Goal: Task Accomplishment & Management: Manage account settings

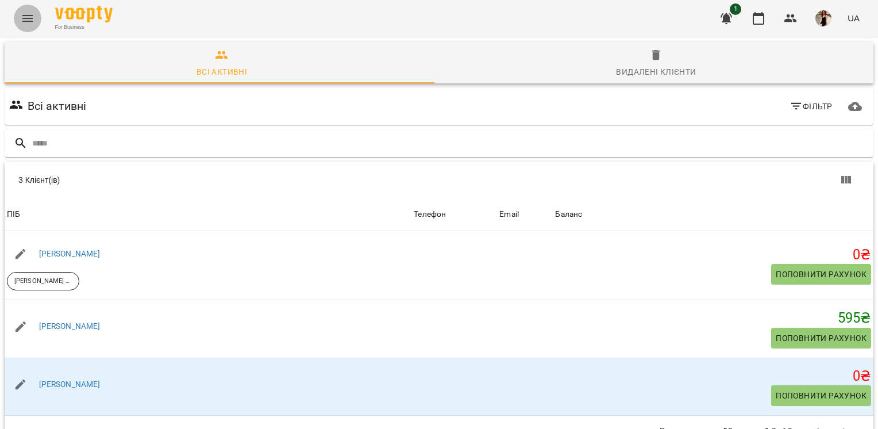
click at [29, 21] on icon "Menu" at bounding box center [27, 18] width 10 height 7
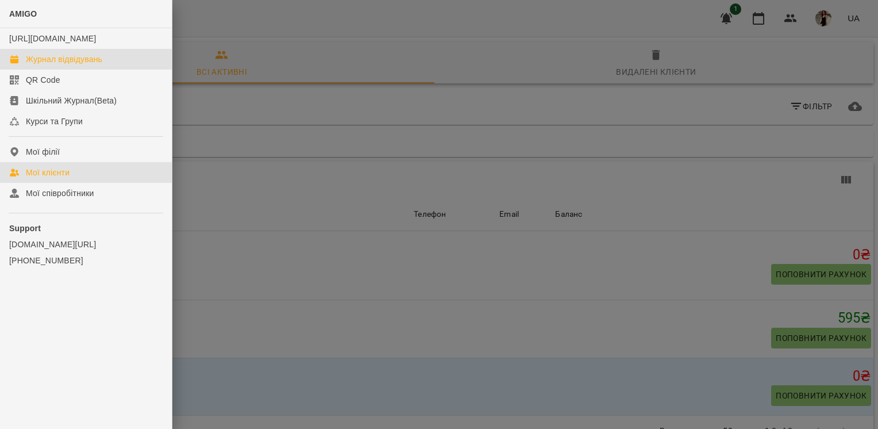
click at [55, 65] on div "Журнал відвідувань" at bounding box center [64, 58] width 76 height 11
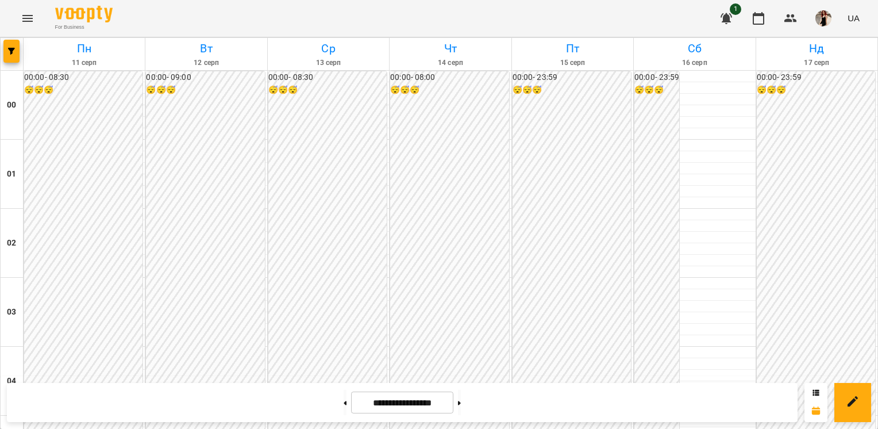
scroll to position [683, 0]
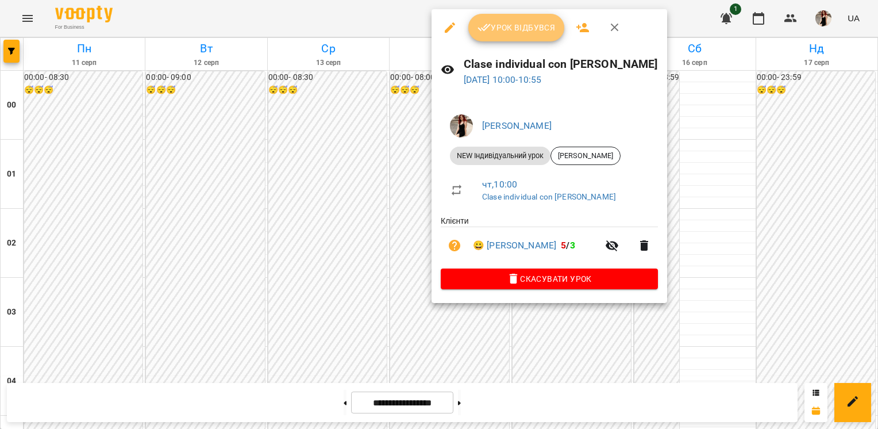
click at [501, 33] on span "Урок відбувся" at bounding box center [517, 28] width 78 height 14
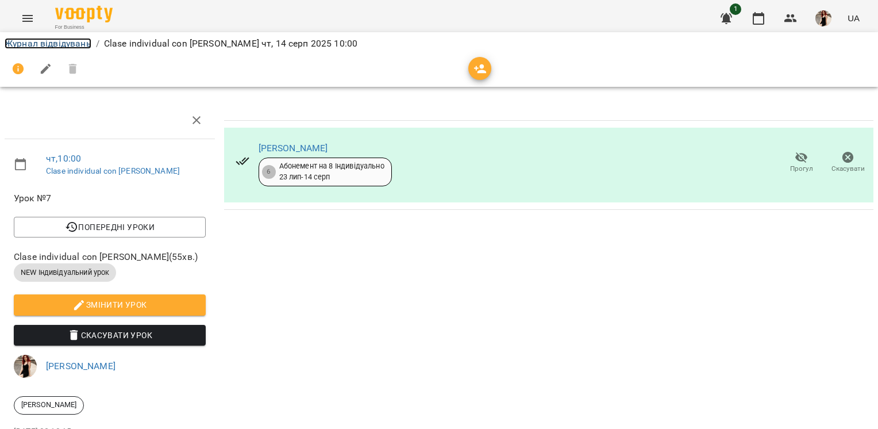
click at [80, 44] on link "Журнал відвідувань" at bounding box center [48, 43] width 87 height 11
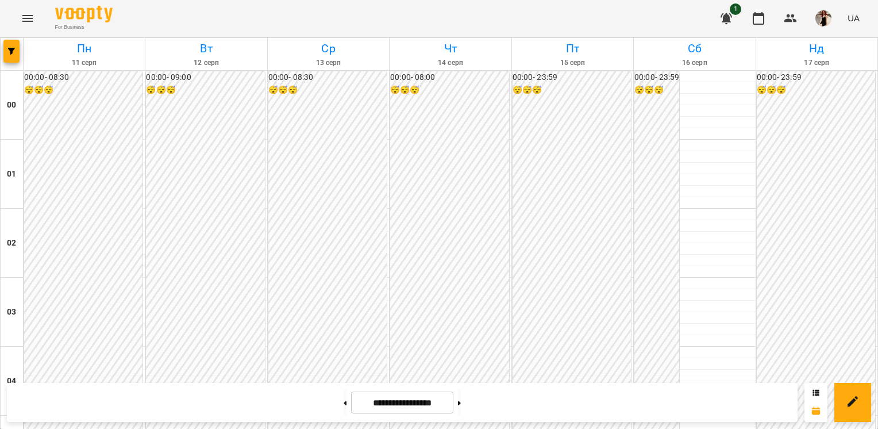
scroll to position [645, 0]
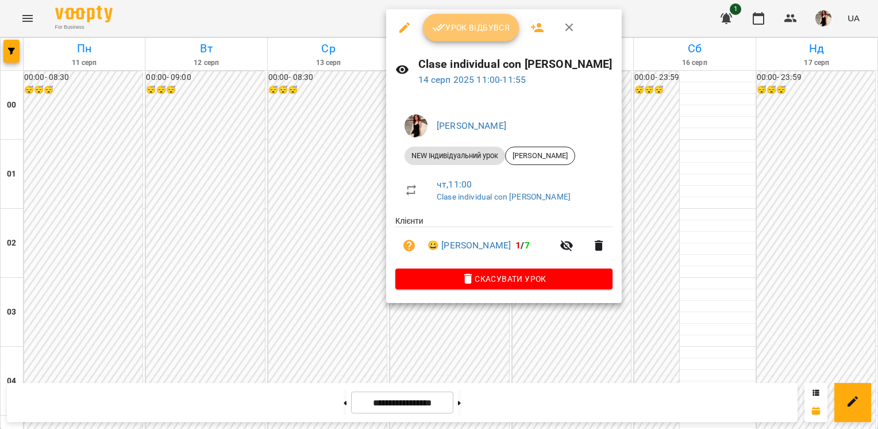
click at [467, 39] on button "Урок відбувся" at bounding box center [471, 28] width 97 height 28
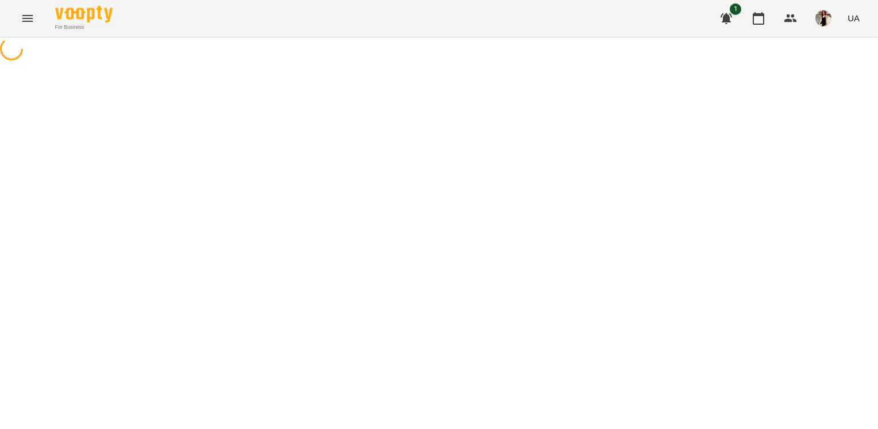
click at [458, 31] on div "For Business 1 UA" at bounding box center [439, 18] width 878 height 37
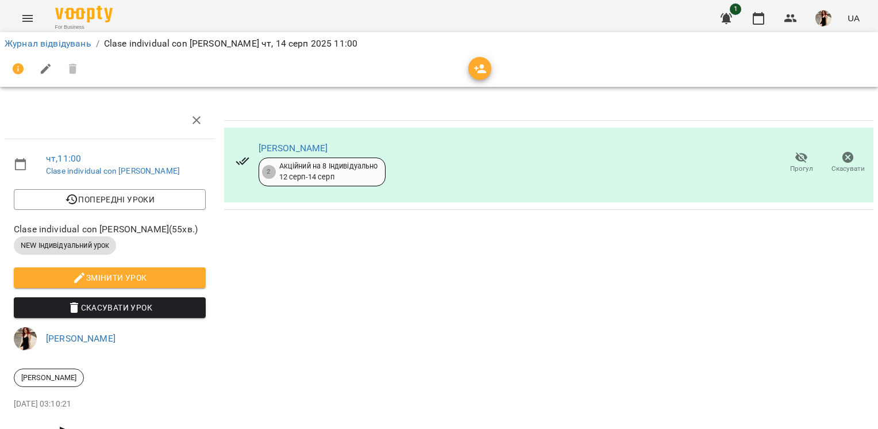
click at [91, 49] on ol "Журнал відвідувань / Clase individual con [PERSON_NAME][DATE] 11:00" at bounding box center [439, 44] width 869 height 14
click at [78, 40] on link "Журнал відвідувань" at bounding box center [48, 43] width 87 height 11
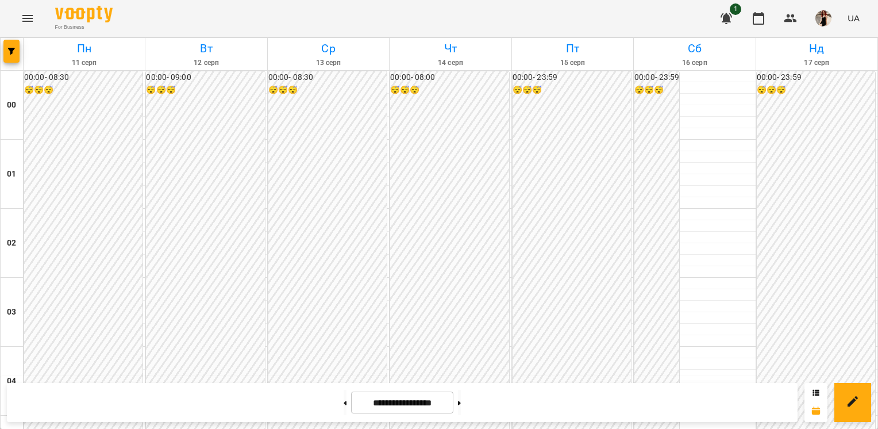
scroll to position [681, 0]
click at [817, 394] on icon at bounding box center [816, 392] width 6 height 6
